Goal: Task Accomplishment & Management: Manage account settings

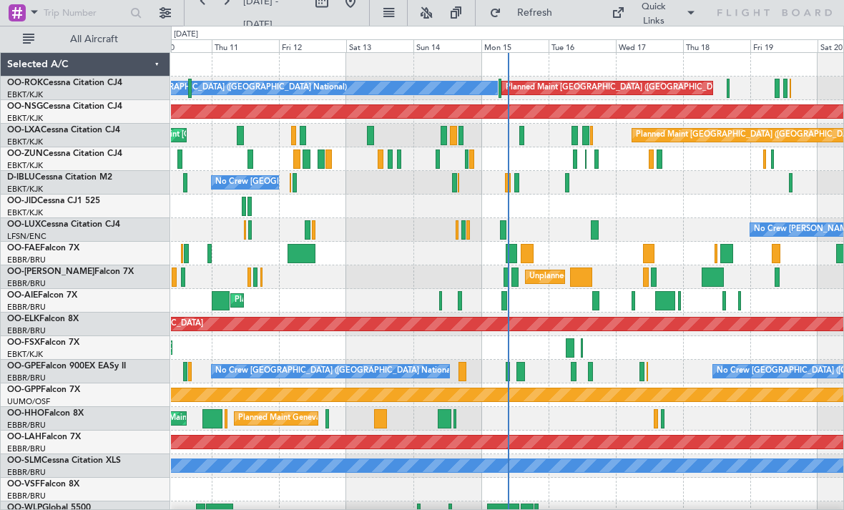
click at [527, 135] on div "Planned Maint [GEOGRAPHIC_DATA] ([GEOGRAPHIC_DATA]) Planned Maint [GEOGRAPHIC_D…" at bounding box center [507, 136] width 672 height 24
click at [525, 132] on div "Planned Maint [GEOGRAPHIC_DATA] ([GEOGRAPHIC_DATA]) Planned Maint [GEOGRAPHIC_D…" at bounding box center [507, 136] width 672 height 24
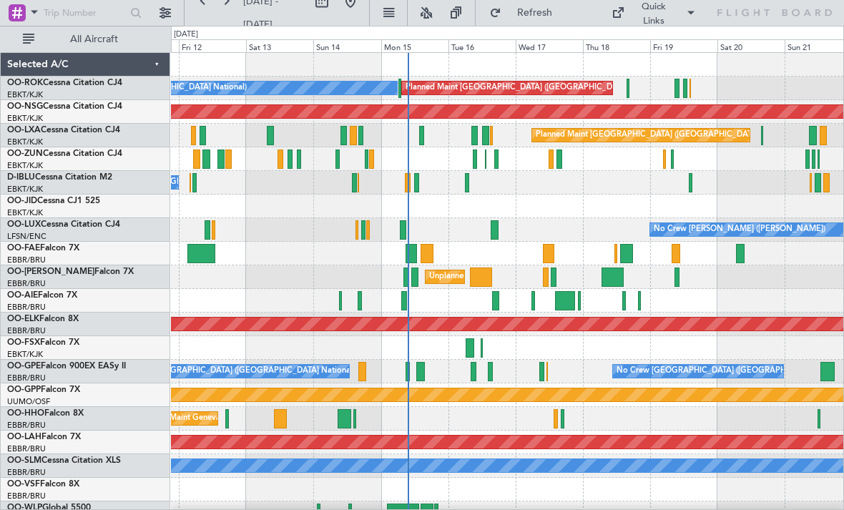
click at [474, 157] on div at bounding box center [475, 159] width 4 height 19
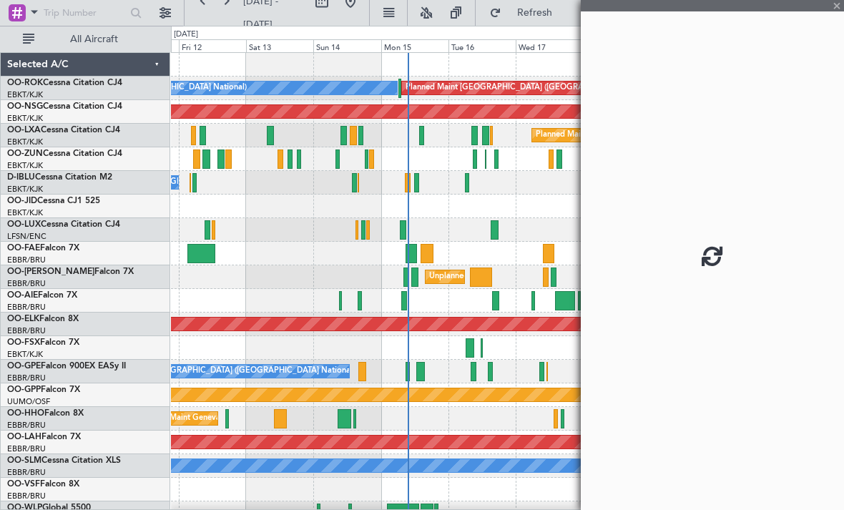
click at [474, 155] on div at bounding box center [475, 159] width 4 height 19
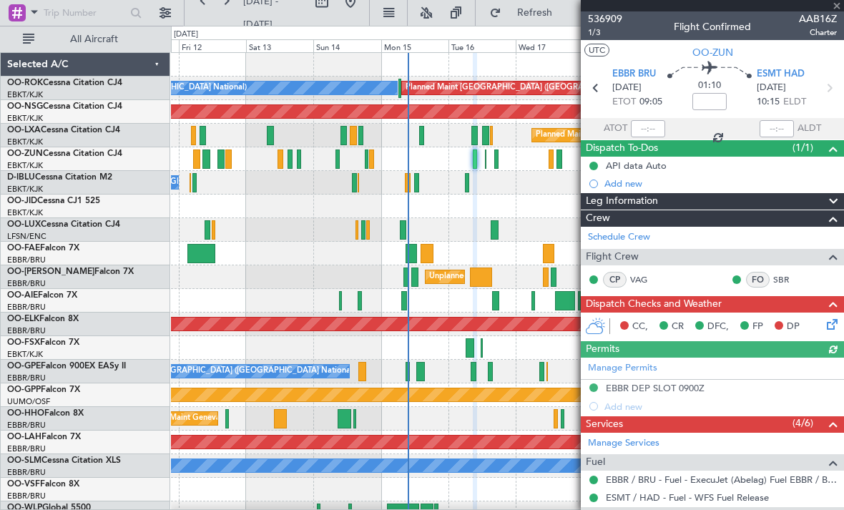
click at [839, 8] on span at bounding box center [837, 6] width 14 height 13
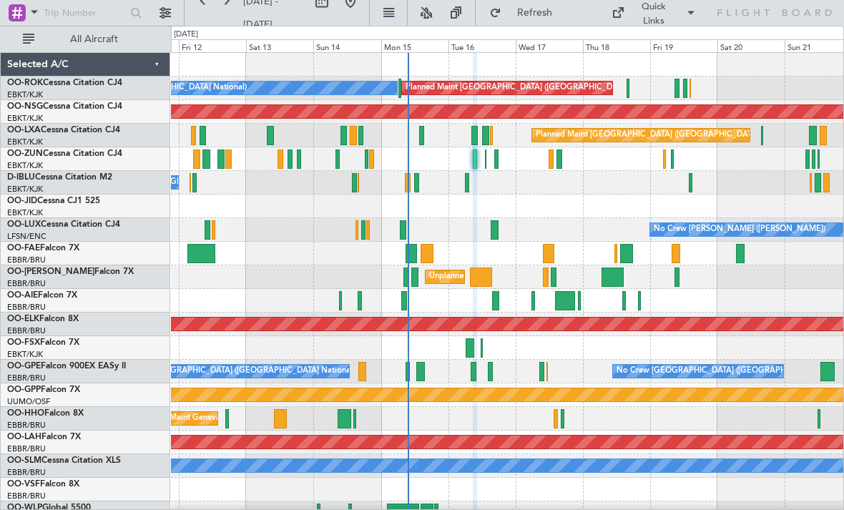
type input "0"
click at [500, 159] on div "Planned Maint Kortrijk-[GEOGRAPHIC_DATA]" at bounding box center [507, 159] width 672 height 24
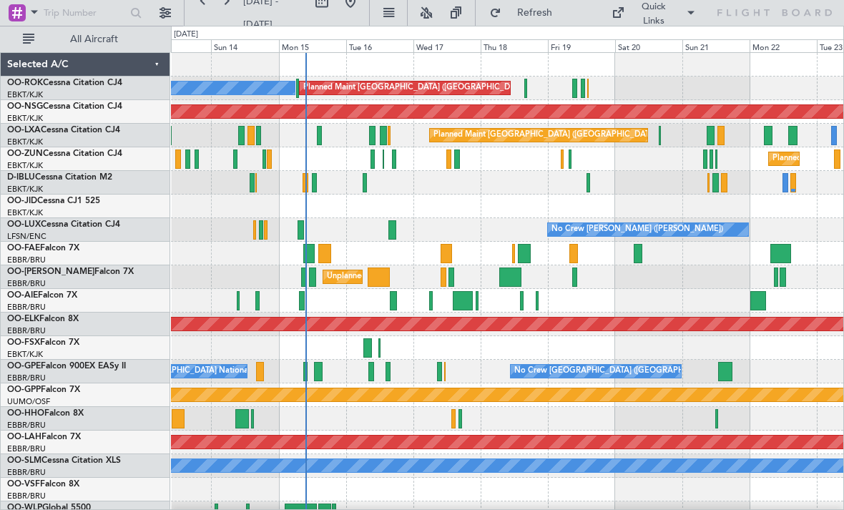
click at [527, 82] on div at bounding box center [525, 88] width 3 height 19
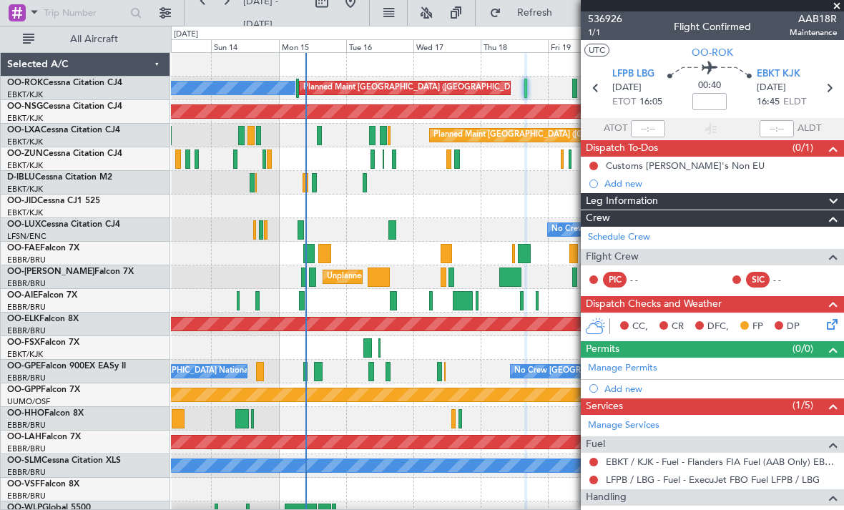
click at [843, 1] on span at bounding box center [837, 6] width 14 height 13
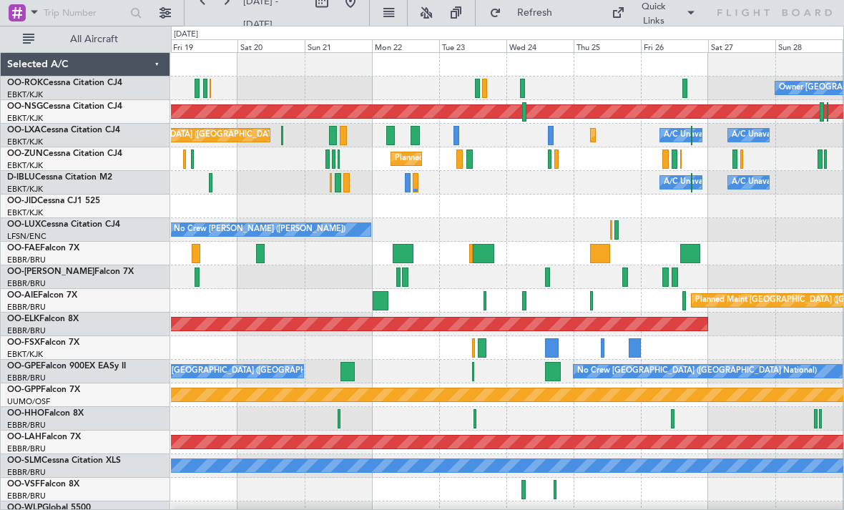
click at [554, 152] on div at bounding box center [556, 159] width 4 height 19
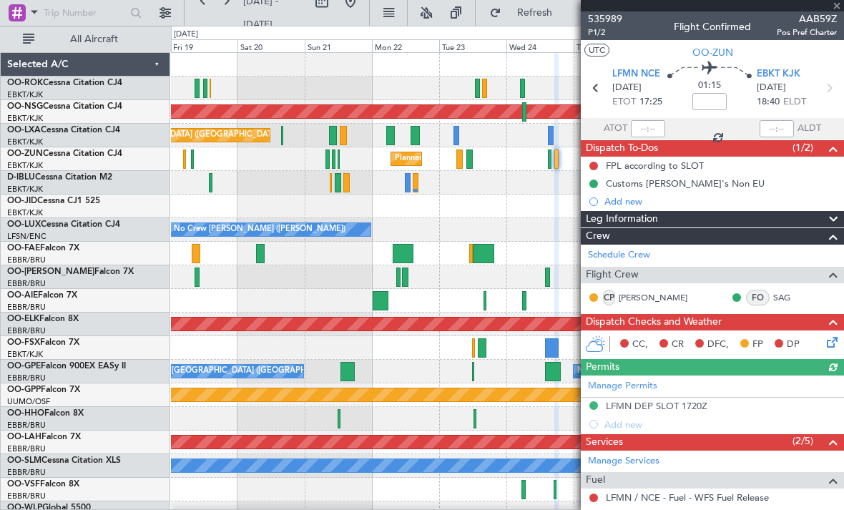
click at [837, 5] on div at bounding box center [712, 5] width 263 height 11
click at [840, 10] on div at bounding box center [712, 5] width 263 height 11
click at [839, 6] on span at bounding box center [837, 6] width 14 height 13
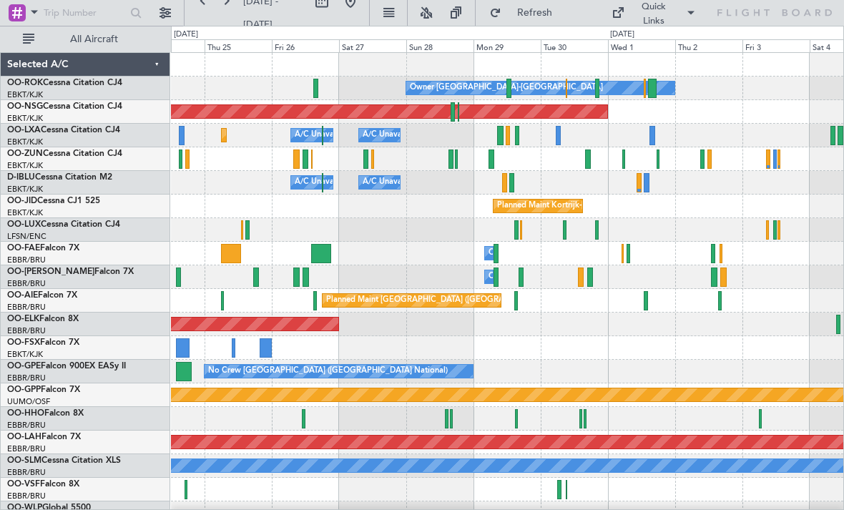
click at [512, 91] on div "Owner [GEOGRAPHIC_DATA]-[GEOGRAPHIC_DATA]" at bounding box center [540, 88] width 268 height 13
click at [509, 89] on div at bounding box center [509, 88] width 5 height 19
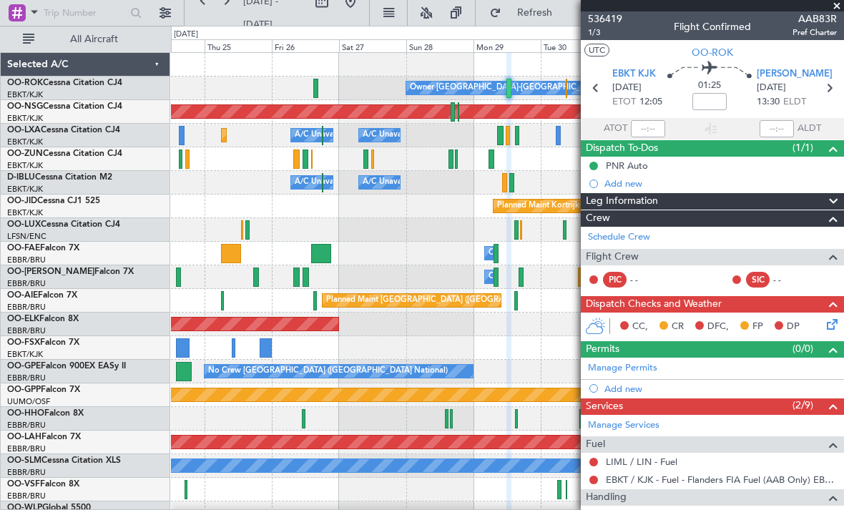
click at [841, 7] on span at bounding box center [837, 6] width 14 height 13
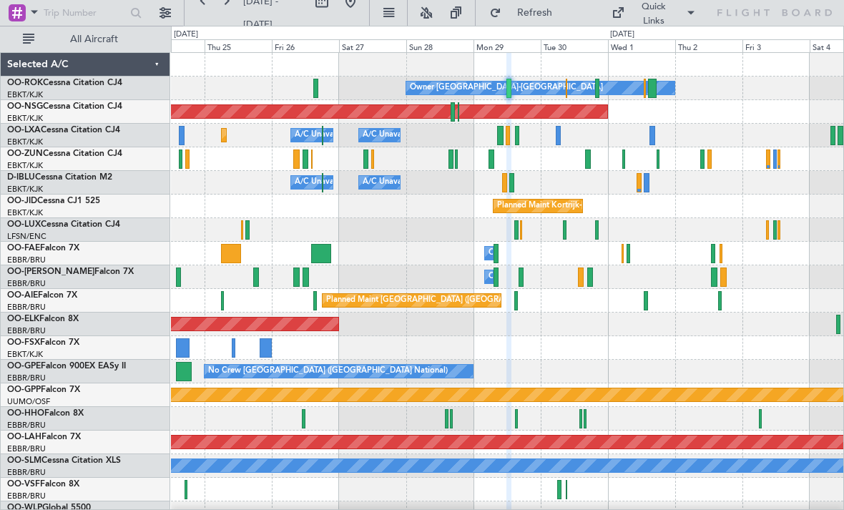
type input "0"
